Goal: Information Seeking & Learning: Compare options

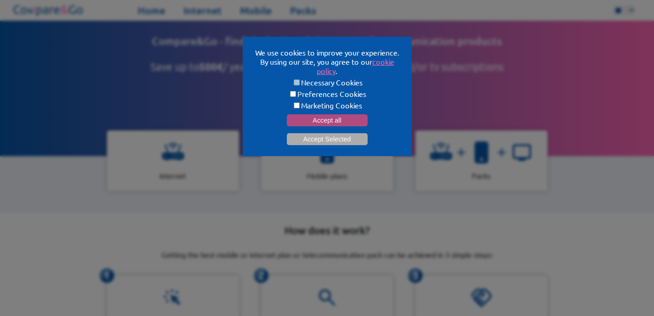
click at [323, 117] on button "Accept all" at bounding box center [327, 120] width 81 height 12
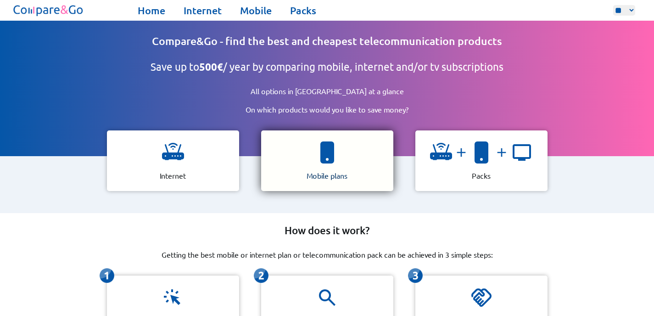
click at [341, 159] on div "Mobile plans" at bounding box center [327, 160] width 132 height 61
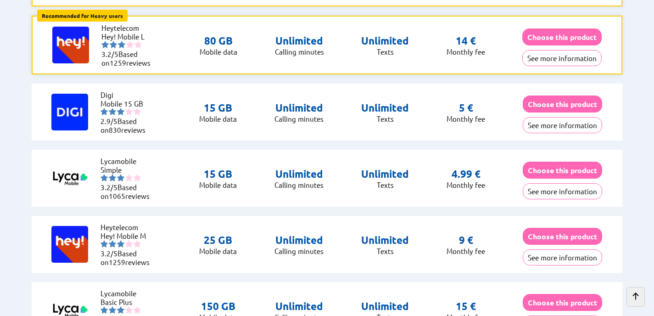
scroll to position [221, 0]
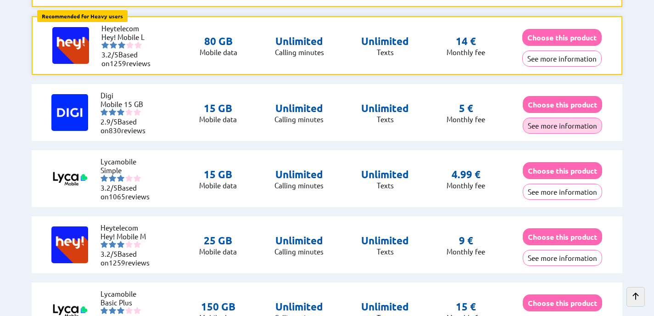
click at [554, 117] on button "See more information" at bounding box center [561, 125] width 79 height 16
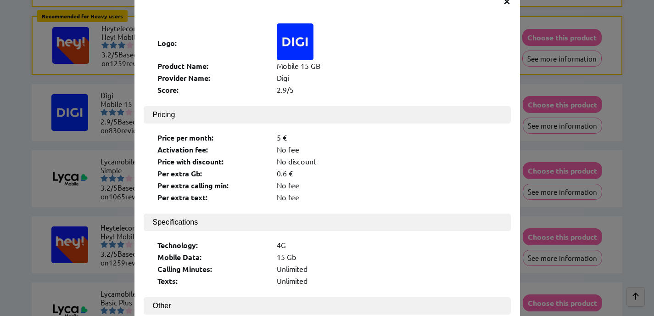
scroll to position [41, 0]
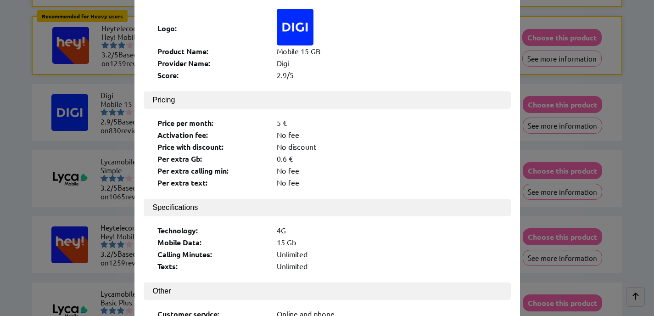
click at [44, 198] on div "× Logo: Product Name: Mobile 15 GB Provider Name: [PERSON_NAME] Score: 2.9/5 Pr…" at bounding box center [327, 158] width 654 height 316
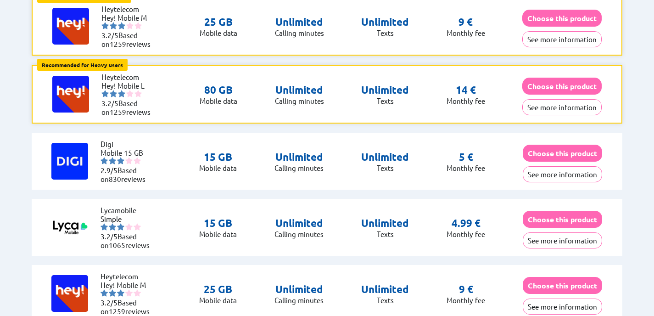
scroll to position [0, 0]
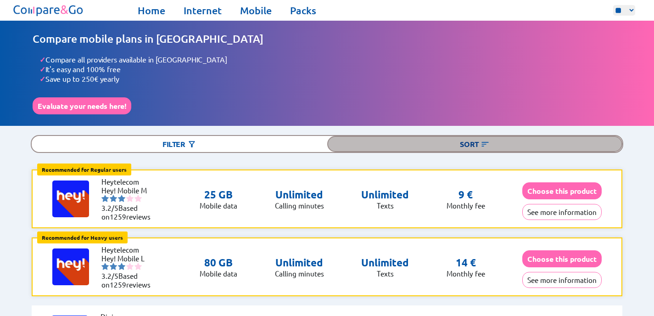
click at [486, 139] on img at bounding box center [484, 143] width 9 height 9
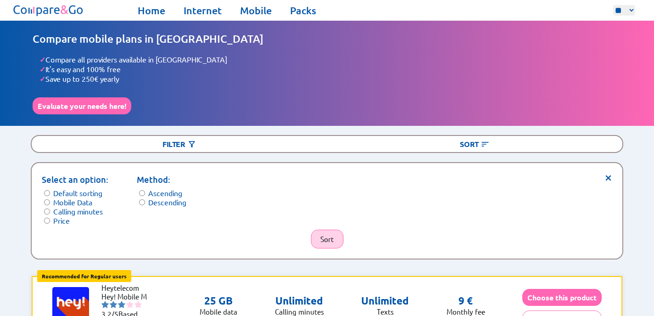
click at [322, 231] on button "Sort" at bounding box center [327, 238] width 33 height 19
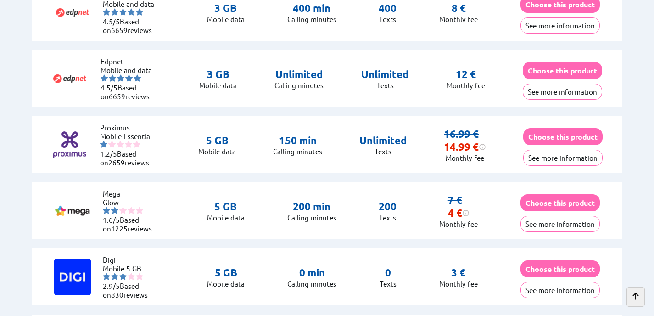
scroll to position [303, 0]
